Goal: Task Accomplishment & Management: Manage account settings

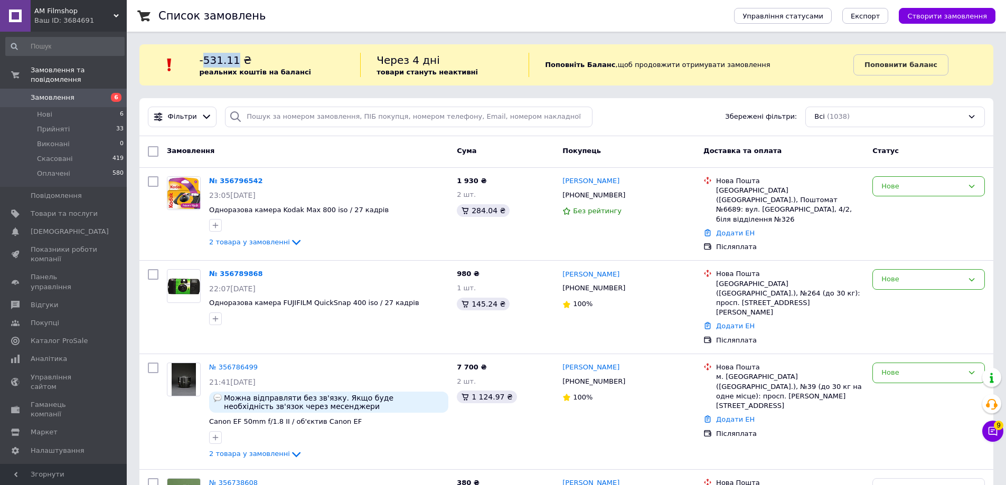
drag, startPoint x: 210, startPoint y: 58, endPoint x: 240, endPoint y: 65, distance: 30.9
click at [240, 65] on span "-531.11 ₴" at bounding box center [226, 60] width 52 height 13
click at [263, 56] on div "-531.11 ₴ реальних коштів на балансі" at bounding box center [280, 65] width 161 height 24
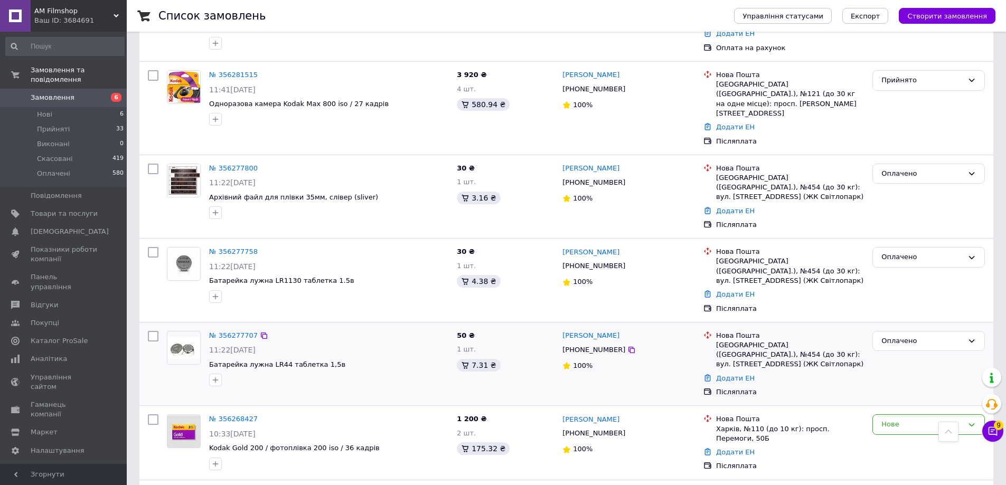
scroll to position [2217, 0]
drag, startPoint x: 334, startPoint y: 210, endPoint x: 353, endPoint y: 208, distance: 19.6
click at [334, 411] on div "№ 356268427 10:33, 08.08.2025 Kodak Gold 200 / фотоплівка 200 iso / 36 кадрів" at bounding box center [329, 443] width 248 height 64
click at [240, 415] on link "№ 356268427" at bounding box center [233, 419] width 49 height 8
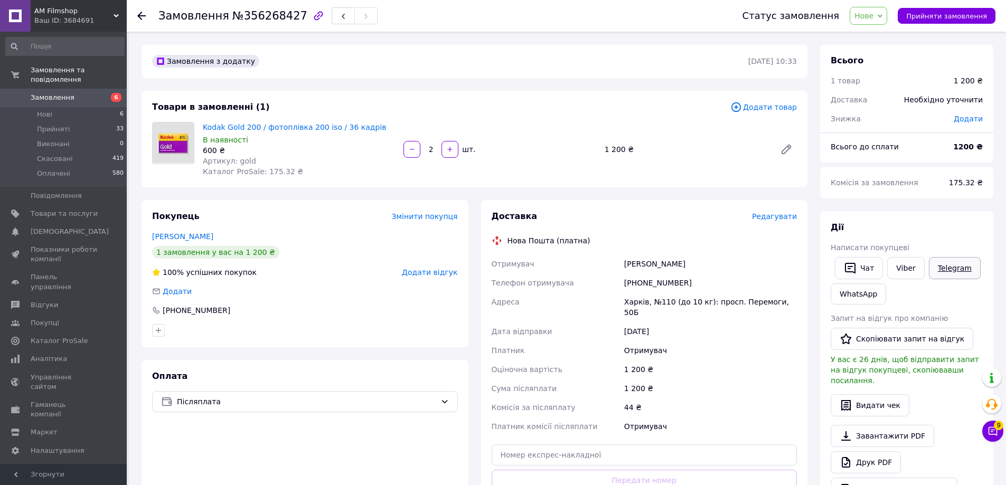
click at [956, 266] on link "Telegram" at bounding box center [954, 268] width 52 height 22
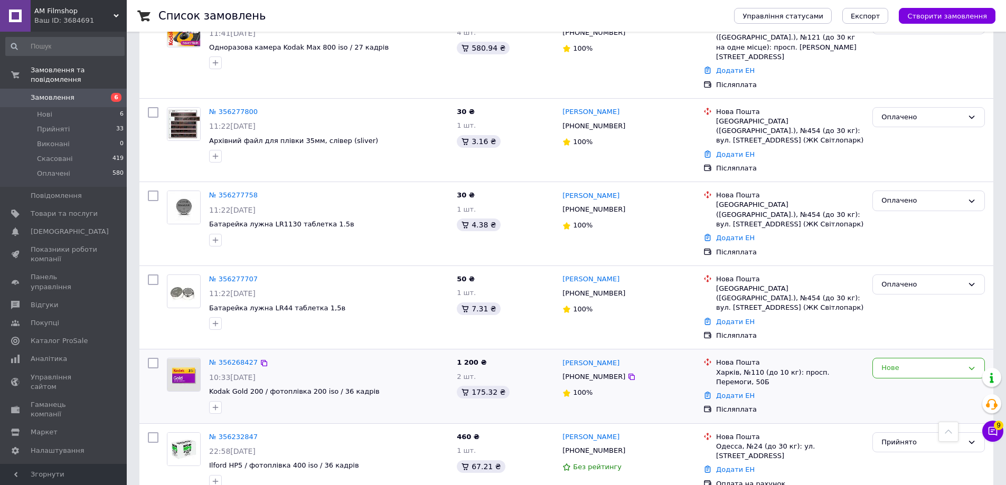
scroll to position [2270, 0]
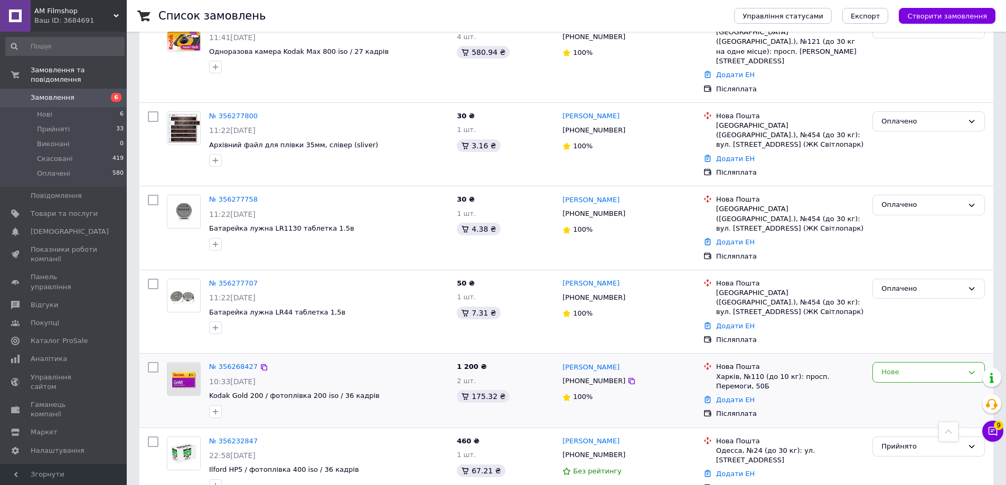
click at [360, 391] on span "Kodak Gold 200 / фотоплівка 200 iso / 36 кадрів" at bounding box center [328, 396] width 239 height 10
click at [320, 361] on div "№ 356268427" at bounding box center [328, 367] width 241 height 12
click at [235, 363] on link "№ 356268427" at bounding box center [233, 367] width 49 height 8
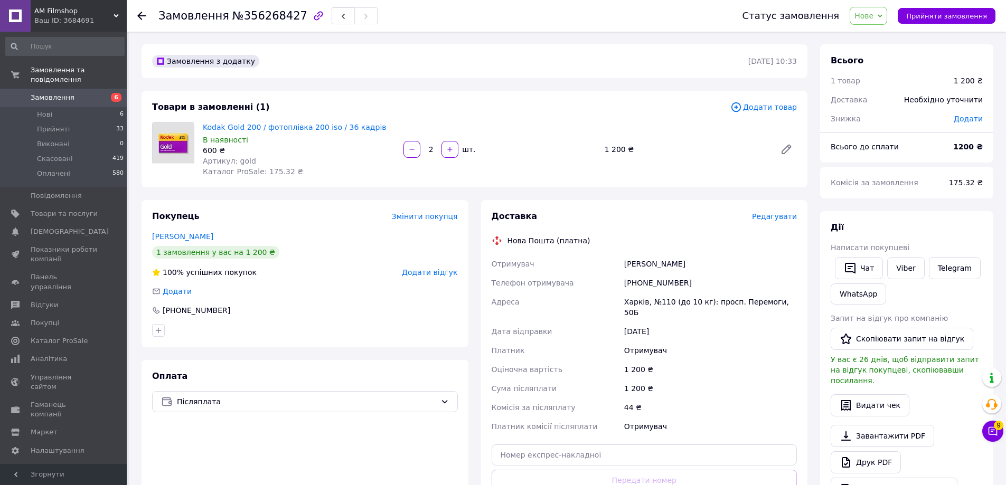
scroll to position [53, 0]
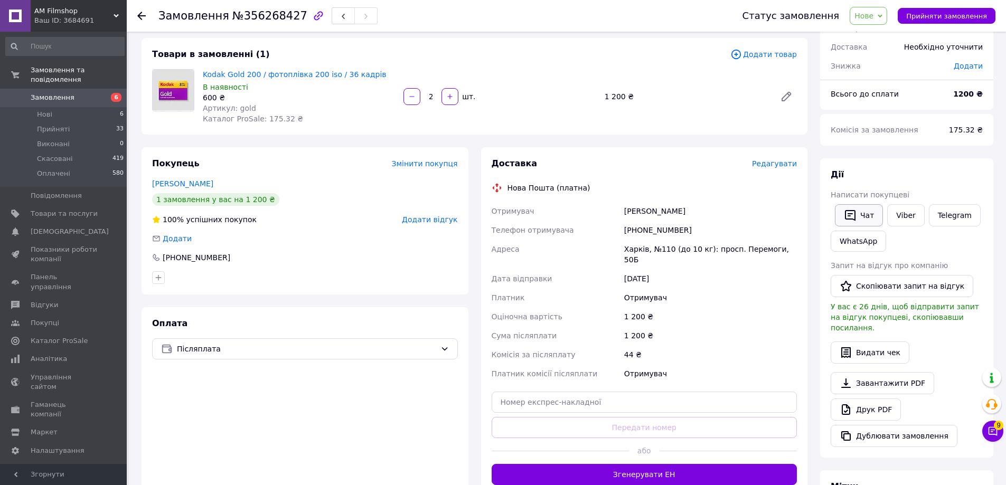
click at [850, 214] on icon "button" at bounding box center [849, 215] width 13 height 13
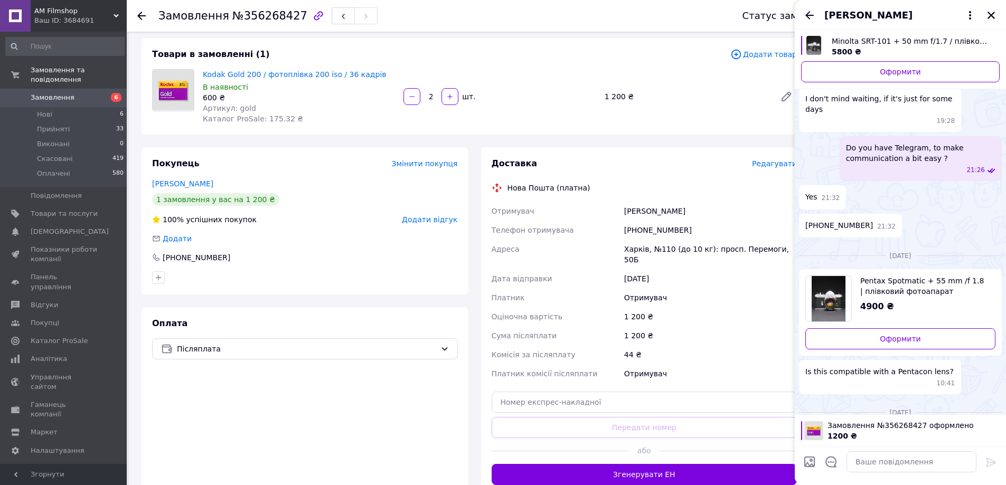
scroll to position [1436, 0]
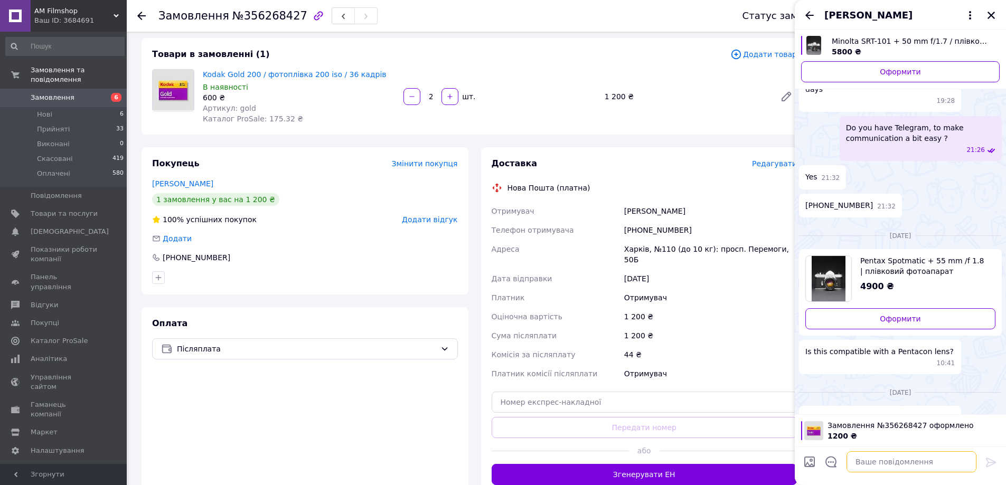
click at [893, 459] on textarea at bounding box center [911, 461] width 130 height 21
click at [807, 11] on icon "Назад" at bounding box center [809, 15] width 13 height 13
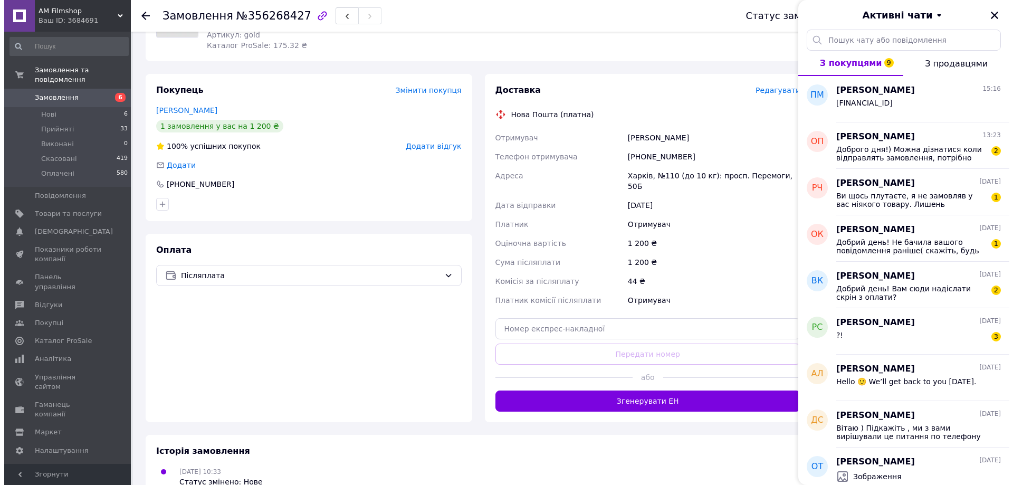
scroll to position [0, 0]
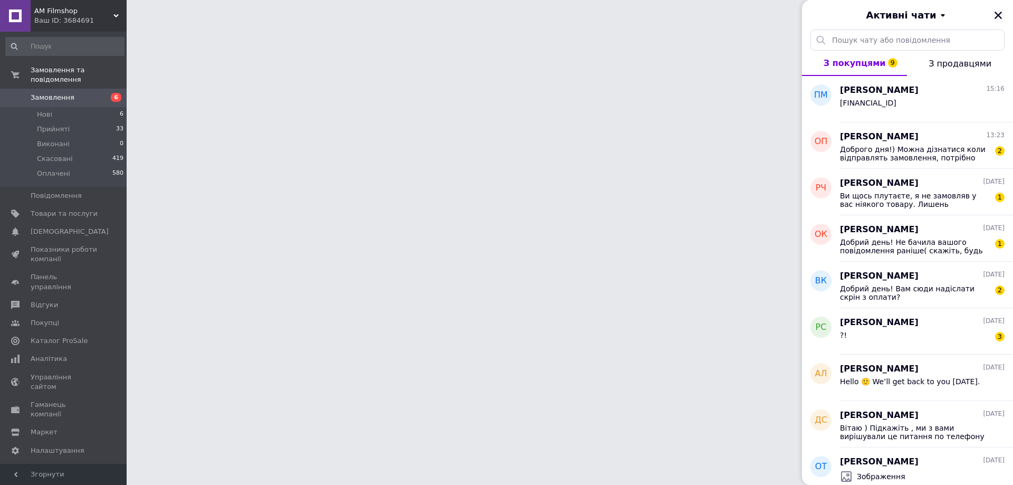
click at [999, 17] on icon "Закрити" at bounding box center [999, 16] width 10 height 10
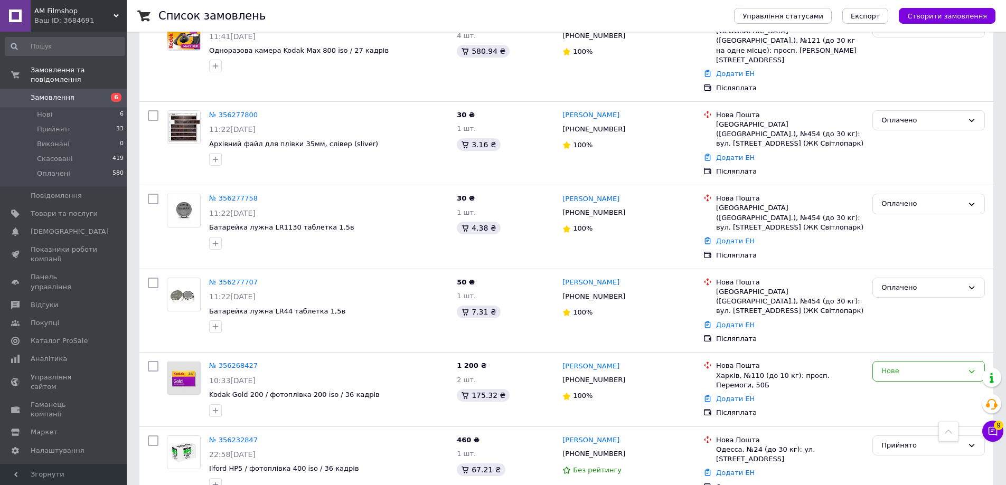
scroll to position [2218, 0]
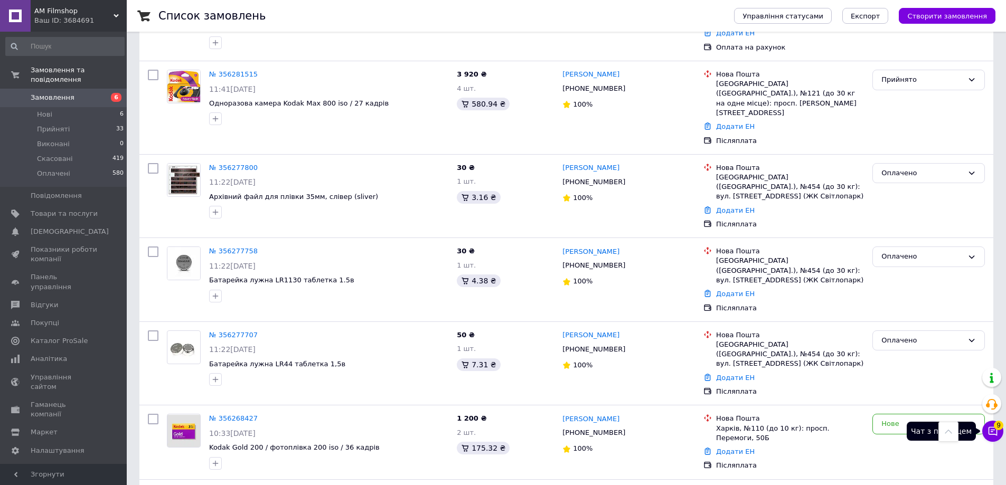
click at [998, 428] on span "9" at bounding box center [998, 426] width 10 height 10
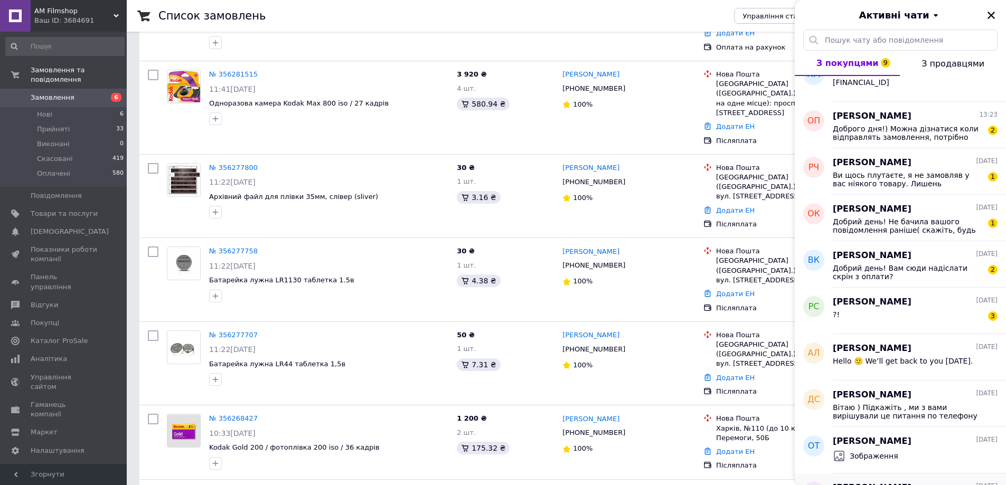
scroll to position [0, 0]
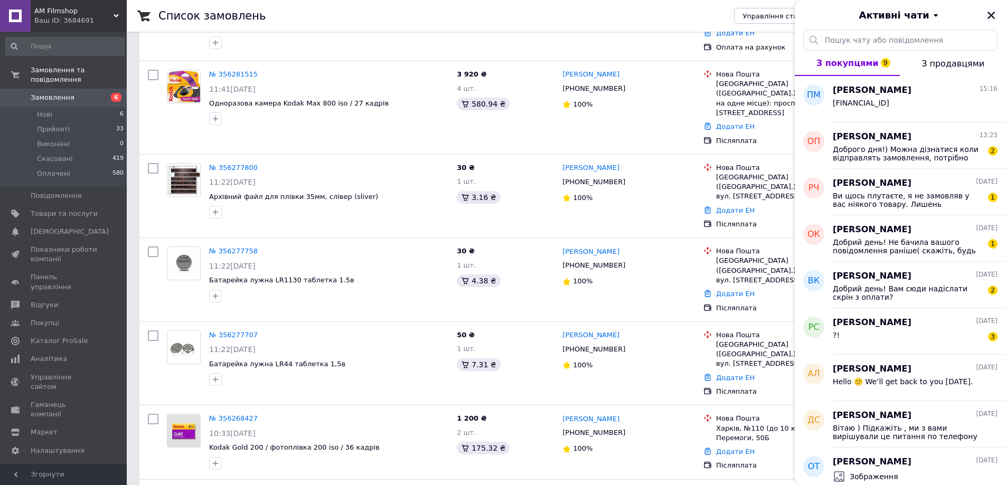
click at [989, 16] on icon "Закрити" at bounding box center [991, 16] width 10 height 10
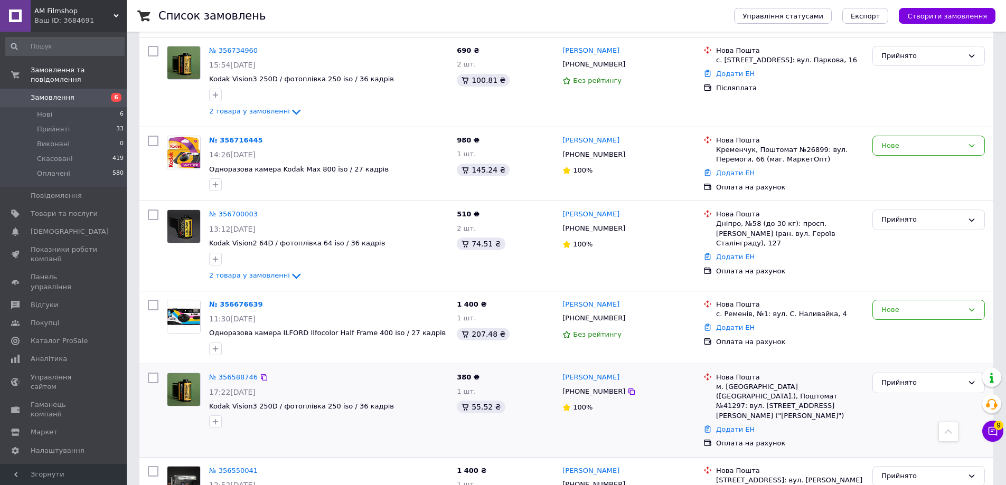
scroll to position [634, 0]
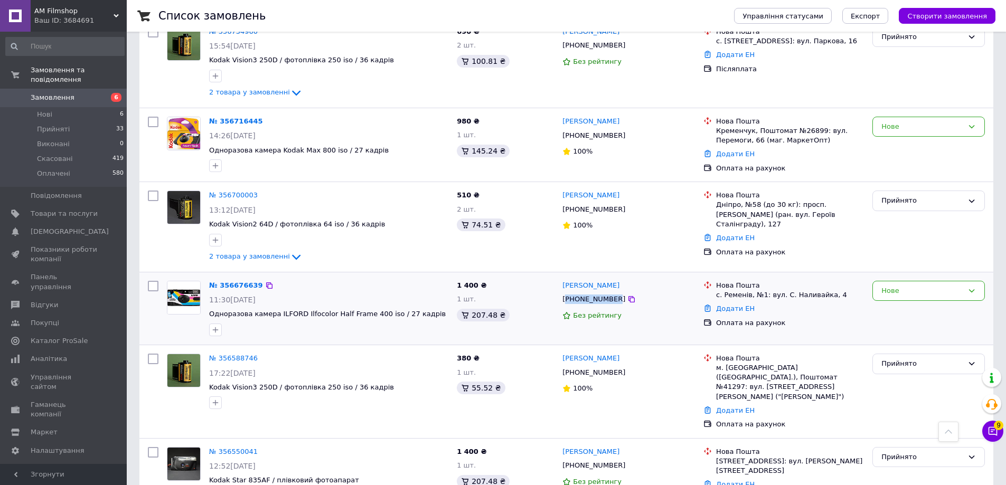
drag, startPoint x: 568, startPoint y: 255, endPoint x: 611, endPoint y: 258, distance: 42.3
click at [611, 292] on div "+380938445493" at bounding box center [593, 299] width 67 height 14
copy div "380938445493"
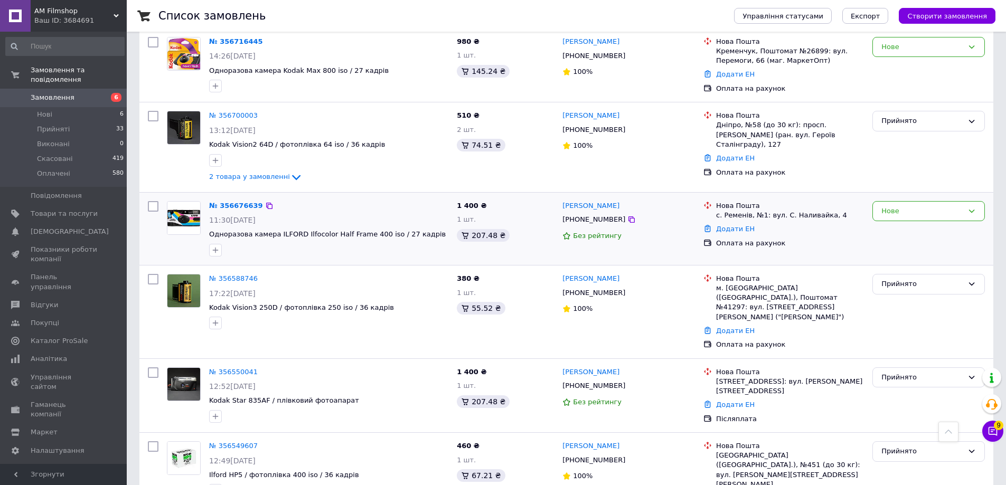
scroll to position [739, 0]
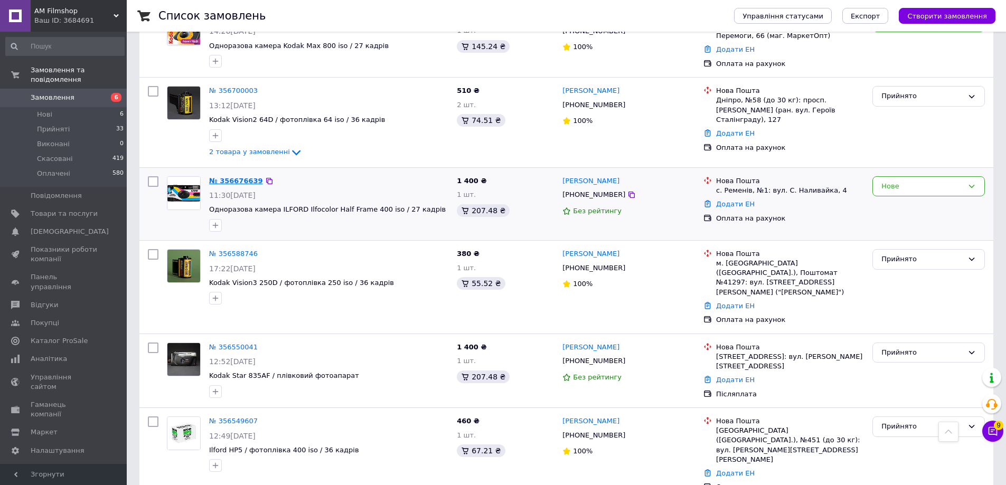
click at [242, 177] on link "№ 356676639" at bounding box center [236, 181] width 54 height 8
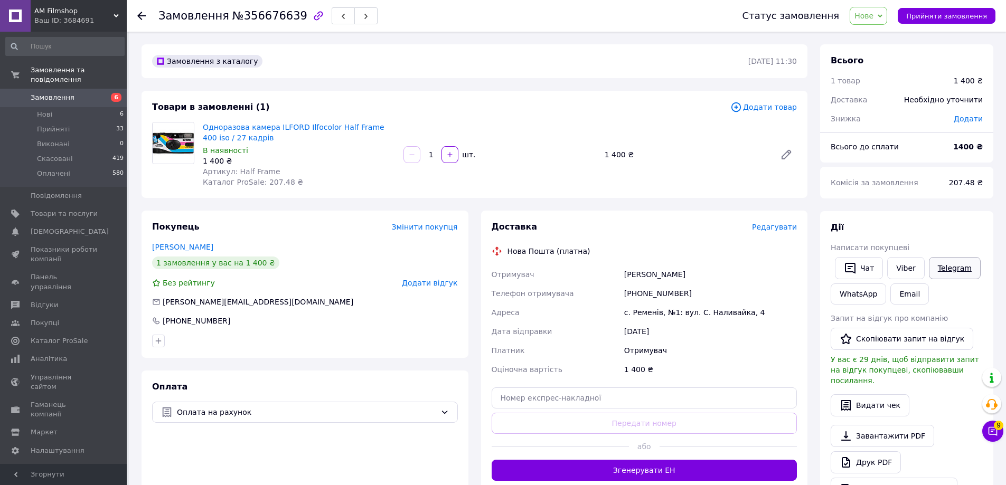
click at [942, 271] on link "Telegram" at bounding box center [954, 268] width 52 height 22
click at [305, 297] on div "lera.losev@gmail.com" at bounding box center [305, 302] width 306 height 11
drag, startPoint x: 202, startPoint y: 125, endPoint x: 385, endPoint y: 130, distance: 183.2
click at [390, 130] on div "Одноразова камера ILFORD Ilfocolor Half Frame 400 iso / 27 кадрів В наявності 1…" at bounding box center [298, 155] width 201 height 70
copy link "Одноразова камера ILFORD Ilfocolor Half Frame 400 iso"
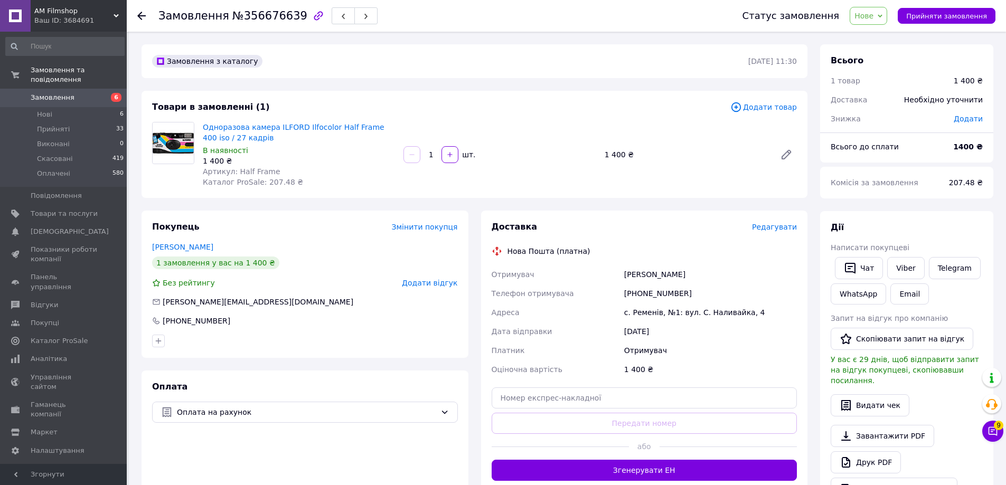
click at [489, 46] on div "Замовлення з каталогу 11.08.2025 | 11:30" at bounding box center [474, 61] width 666 height 34
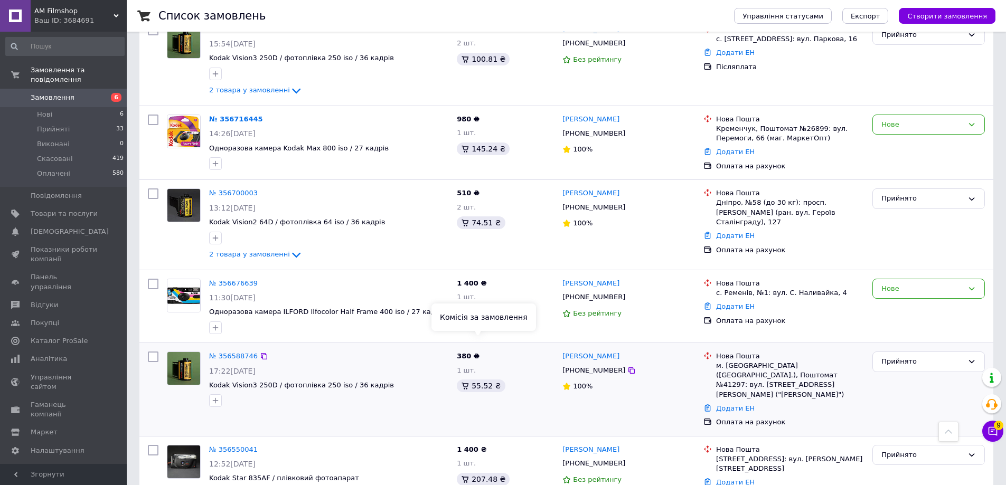
scroll to position [686, 0]
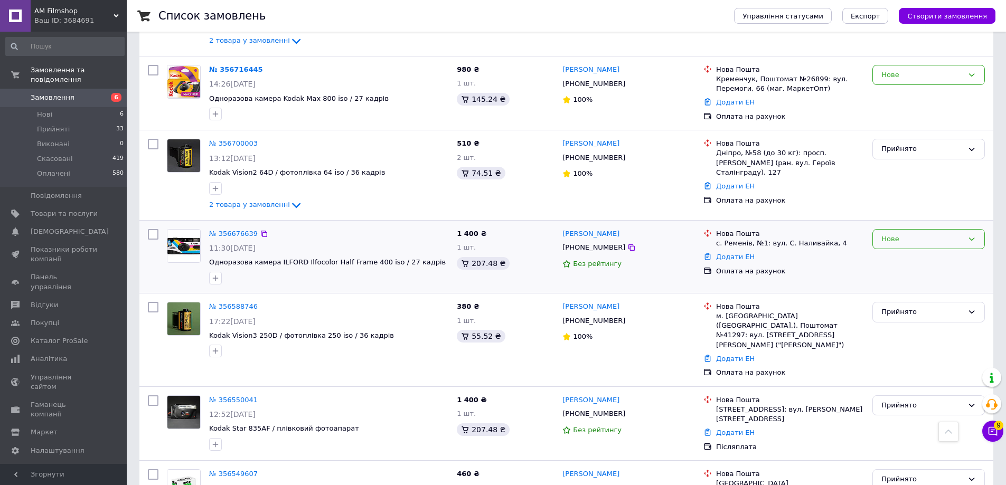
click at [917, 229] on div "Нове" at bounding box center [928, 239] width 112 height 21
click at [899, 251] on li "Прийнято" at bounding box center [928, 261] width 111 height 20
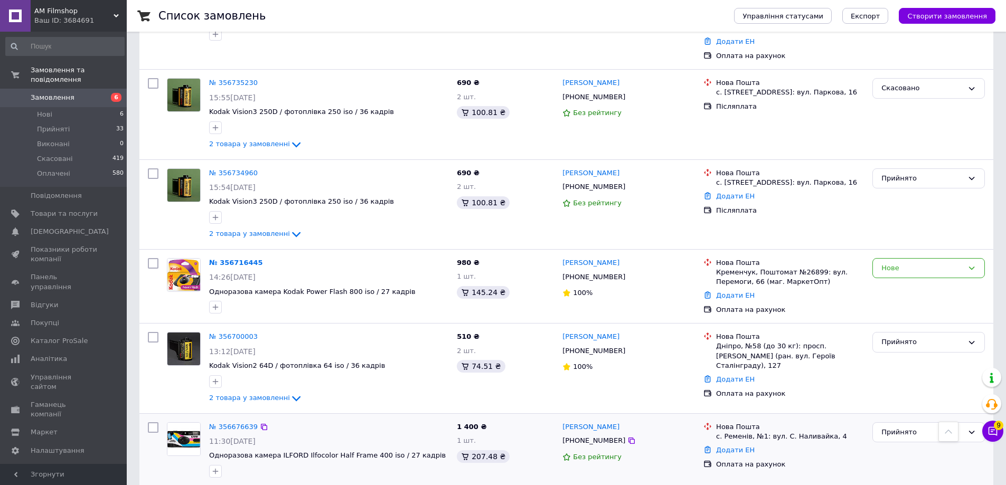
scroll to position [475, 0]
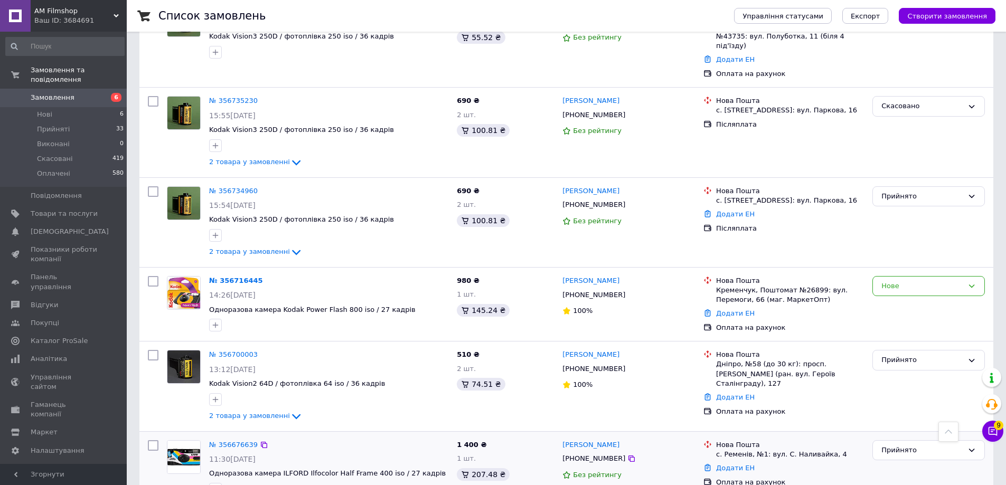
click at [241, 277] on link "№ 356716445" at bounding box center [236, 281] width 54 height 8
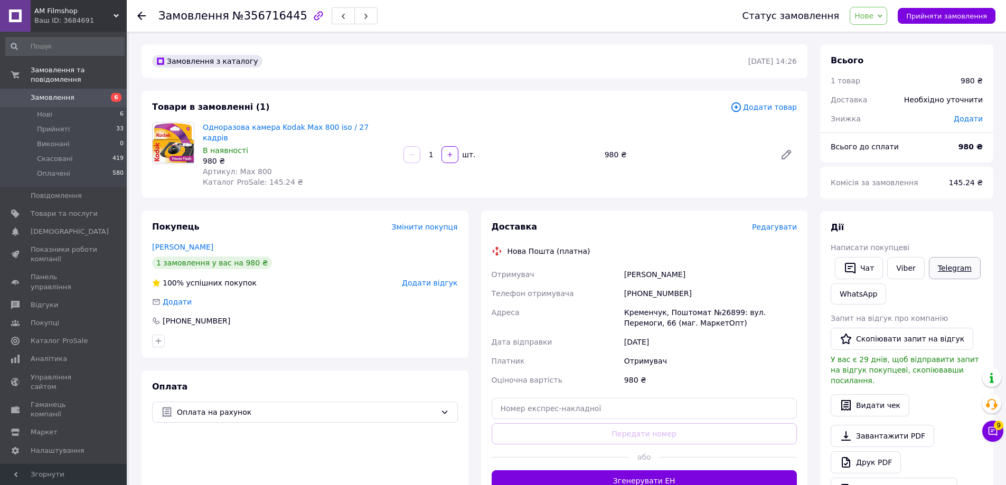
click at [938, 267] on link "Telegram" at bounding box center [954, 268] width 52 height 22
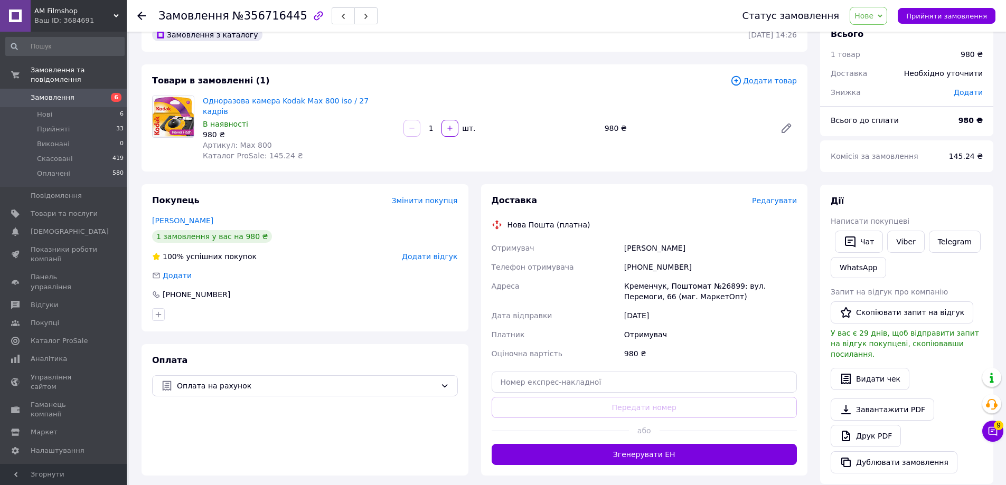
scroll to position [53, 0]
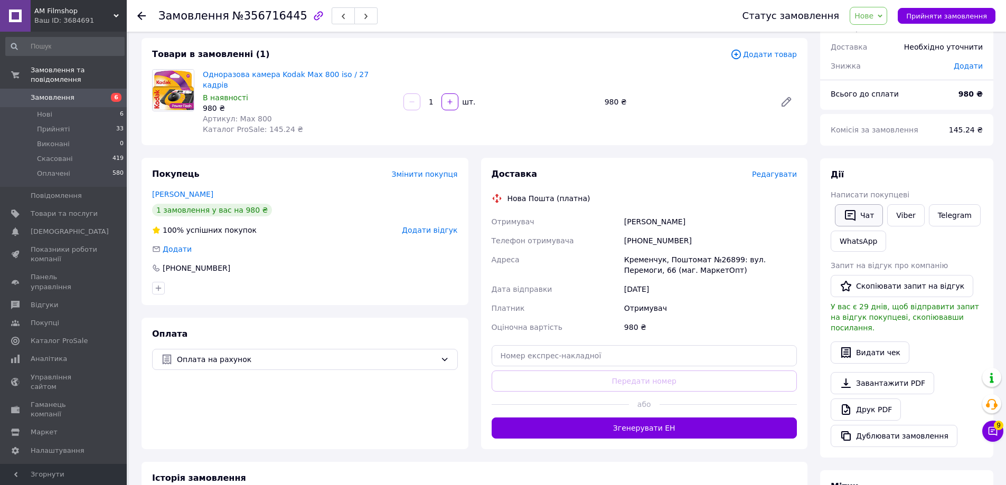
click at [848, 216] on icon "button" at bounding box center [850, 215] width 11 height 11
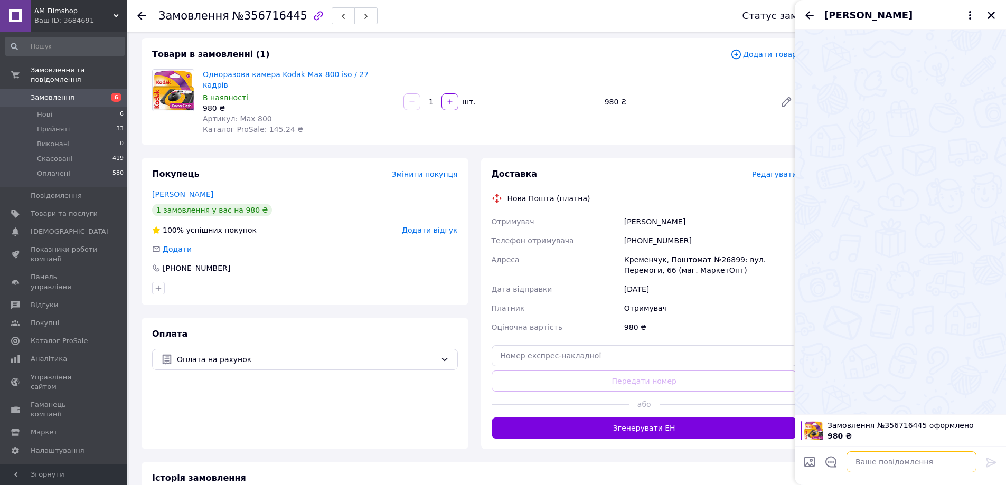
click at [906, 470] on textarea at bounding box center [911, 461] width 130 height 21
type textarea "Вітаю ) Дякуємо за ваше замовлення"
